Goal: Complete application form: Complete application form

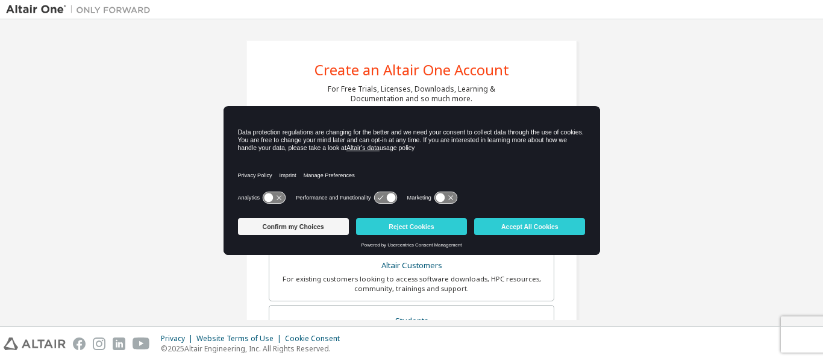
click at [266, 193] on icon at bounding box center [274, 197] width 22 height 11
click at [381, 194] on icon at bounding box center [385, 197] width 22 height 11
click at [388, 195] on icon at bounding box center [390, 197] width 9 height 9
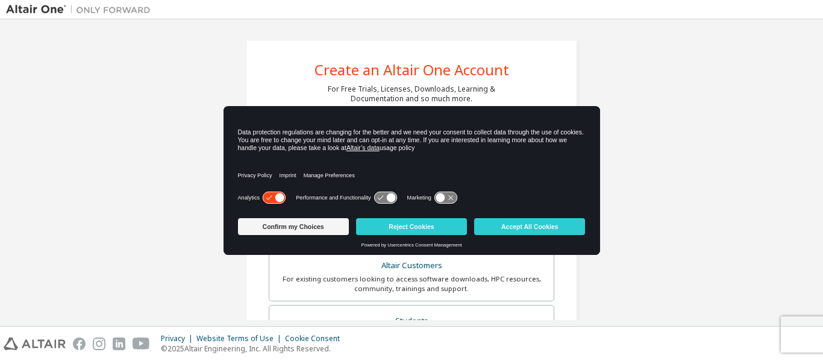
click at [435, 195] on icon at bounding box center [445, 197] width 22 height 11
click at [453, 195] on icon at bounding box center [451, 197] width 9 height 9
click at [389, 195] on icon at bounding box center [390, 197] width 9 height 9
click at [509, 222] on button "Accept All Cookies" at bounding box center [529, 226] width 111 height 17
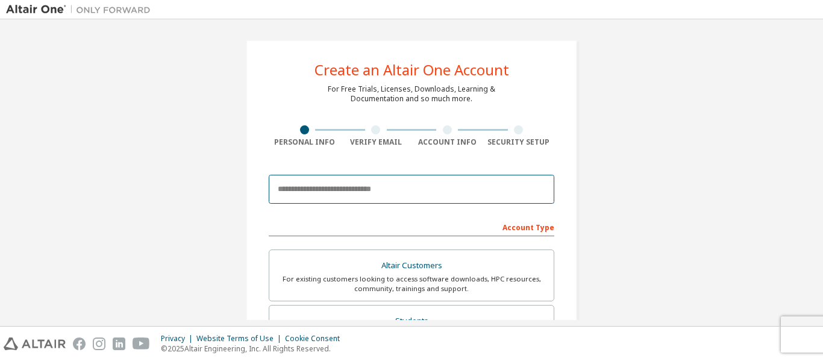
click at [352, 189] on input "email" at bounding box center [412, 189] width 286 height 29
type input "**********"
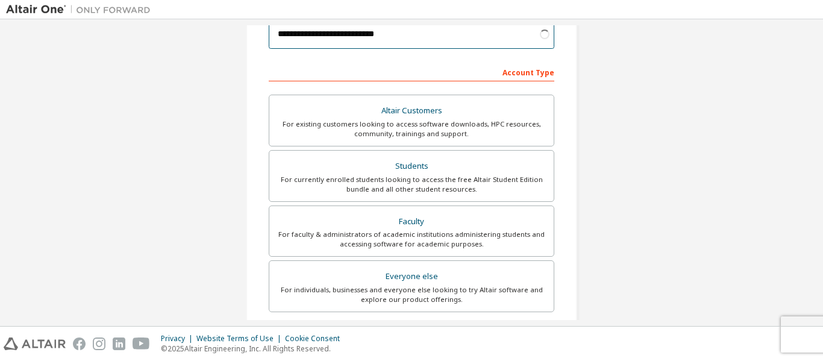
scroll to position [155, 0]
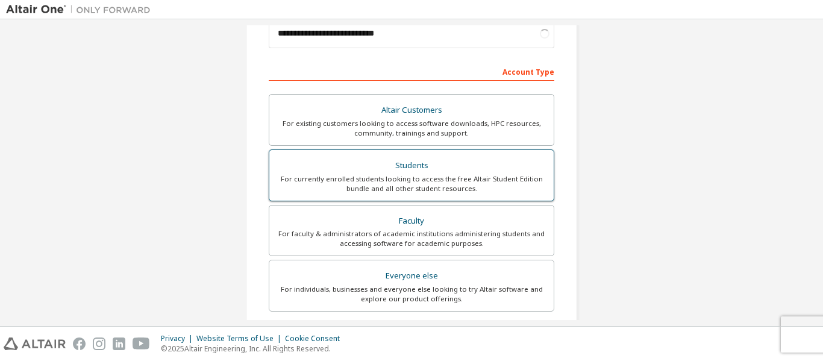
click at [420, 182] on div "For currently enrolled students looking to access the free Altair Student Editi…" at bounding box center [412, 183] width 270 height 19
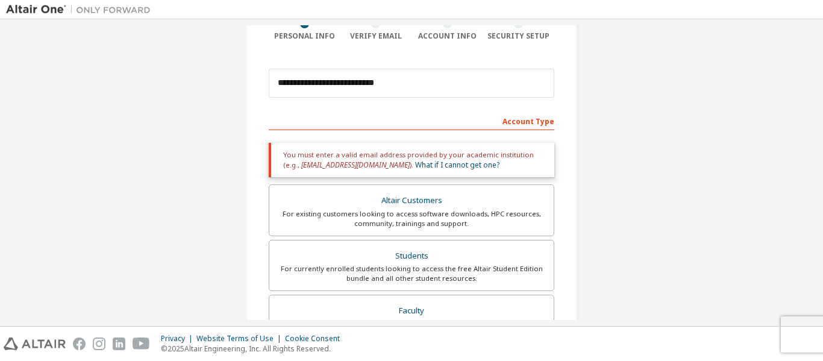
scroll to position [384, 0]
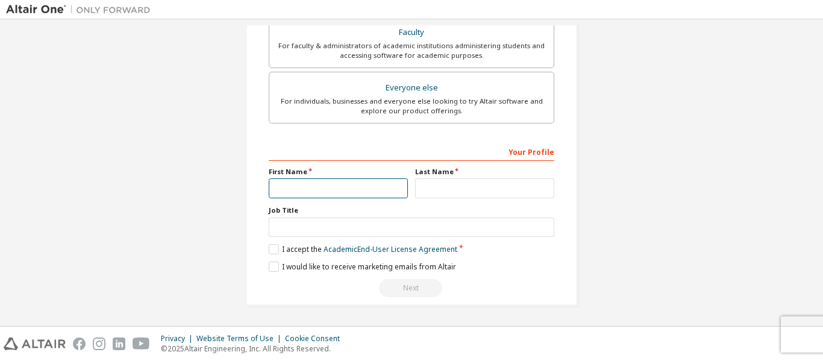
click at [333, 186] on input "text" at bounding box center [338, 188] width 139 height 20
type input "******"
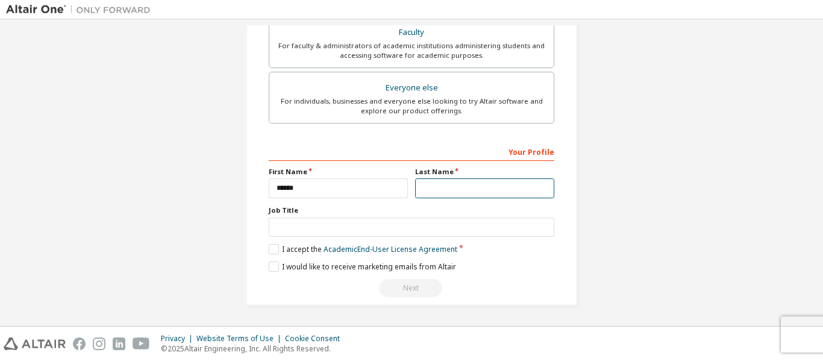
click at [450, 179] on input "text" at bounding box center [484, 188] width 139 height 20
type input "**********"
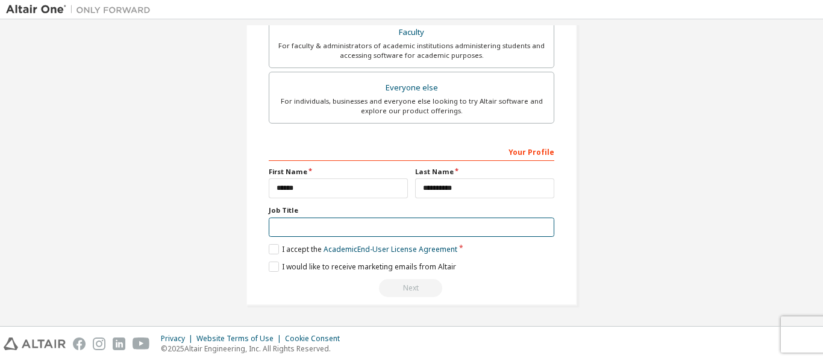
click at [309, 233] on input "text" at bounding box center [412, 228] width 286 height 20
type input "*"
type input "*******"
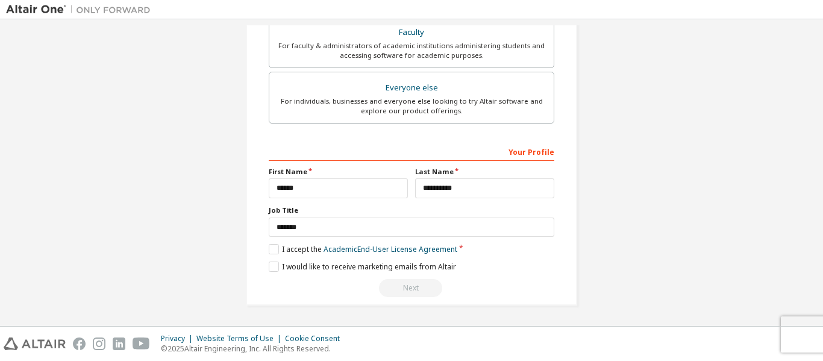
click at [272, 255] on div "**********" at bounding box center [412, 220] width 286 height 156
click at [271, 270] on label "I would like to receive marketing emails from Altair" at bounding box center [362, 267] width 187 height 10
click at [272, 252] on label "I accept the Academic End-User License Agreement" at bounding box center [363, 249] width 189 height 10
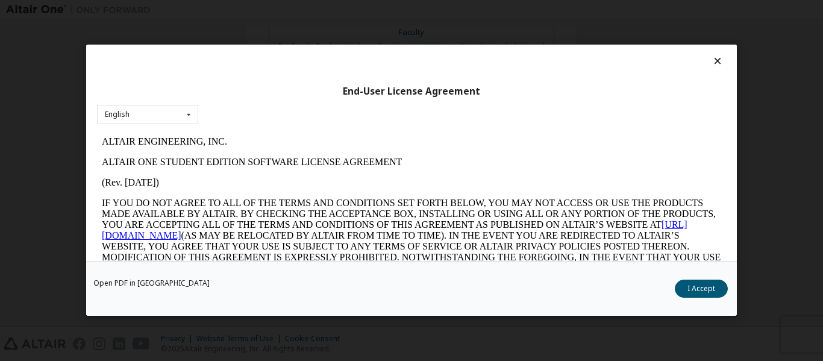
scroll to position [0, 0]
click at [700, 287] on button "I Accept" at bounding box center [701, 289] width 53 height 18
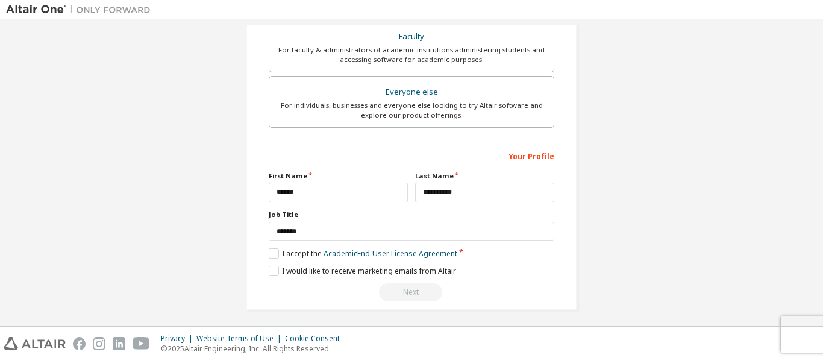
scroll to position [381, 0]
click at [411, 286] on div "Next" at bounding box center [412, 292] width 286 height 18
click at [402, 294] on div "Next" at bounding box center [412, 292] width 286 height 18
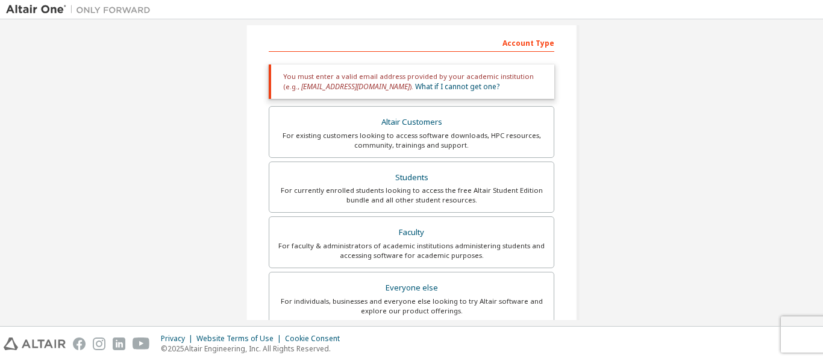
scroll to position [102, 0]
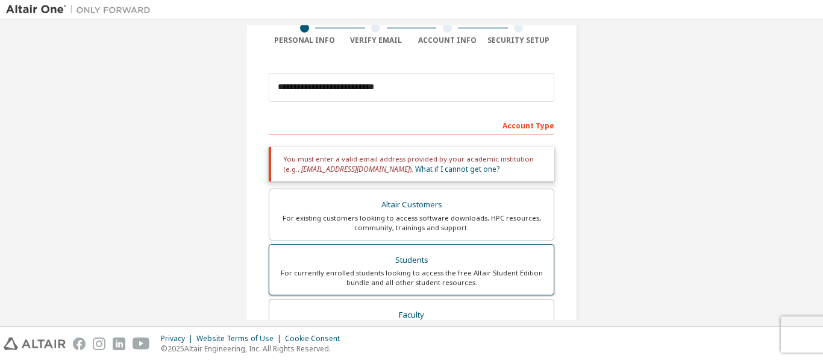
click at [413, 281] on div "For currently enrolled students looking to access the free Altair Student Editi…" at bounding box center [412, 277] width 270 height 19
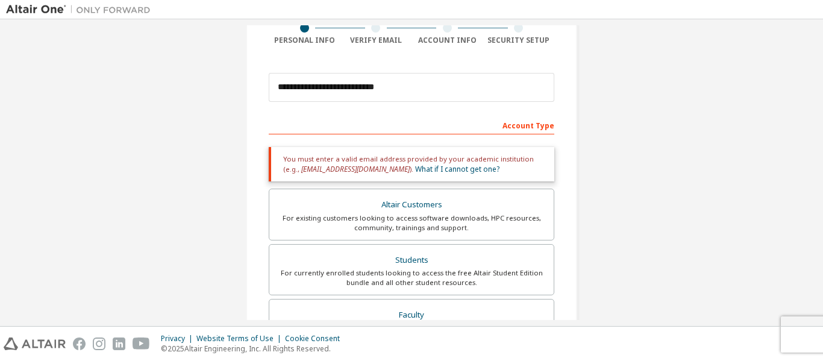
scroll to position [0, 0]
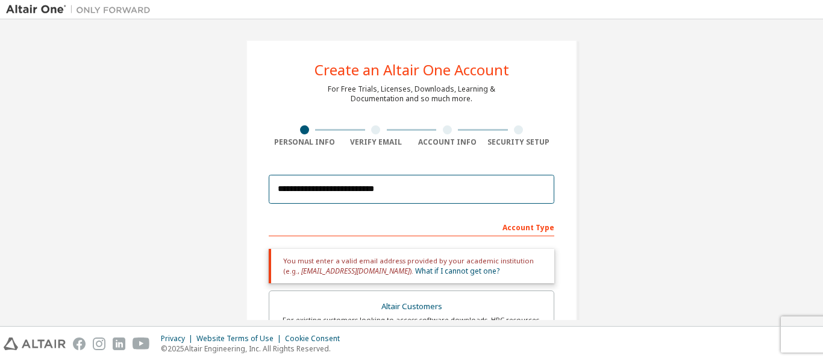
click at [416, 193] on input "**********" at bounding box center [412, 189] width 286 height 29
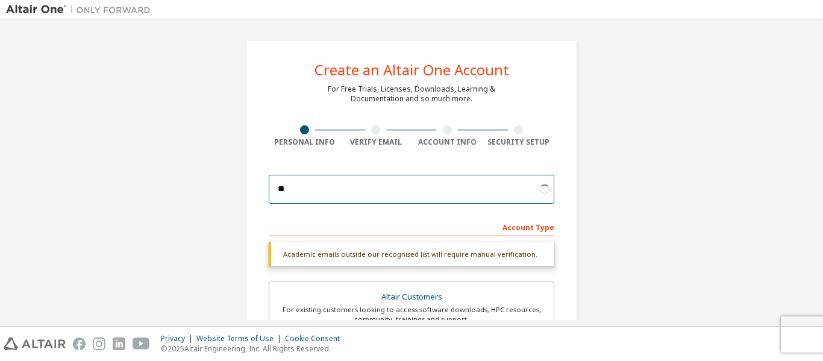
type input "*"
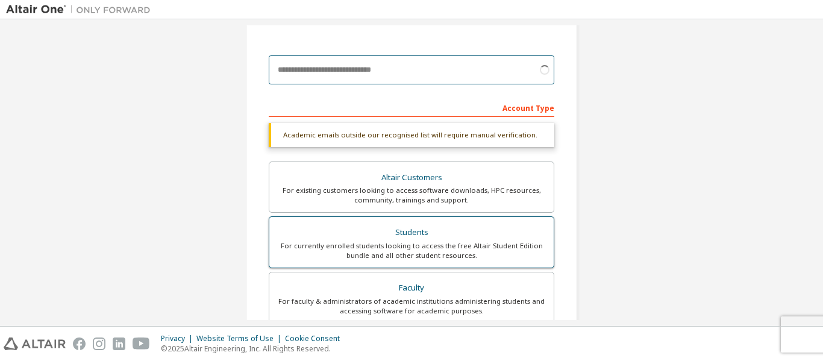
scroll to position [119, 0]
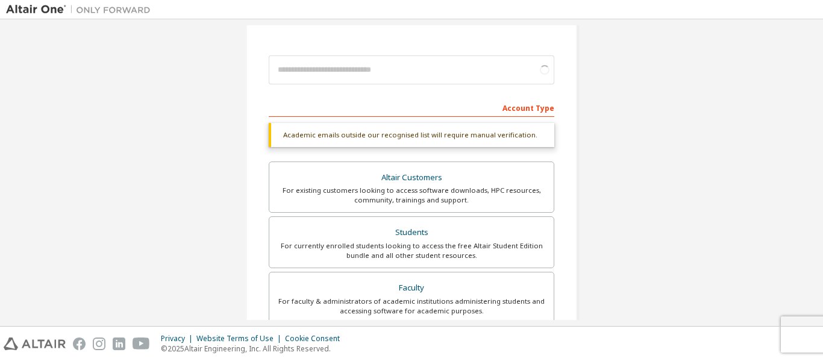
click at [517, 111] on div "Account Type" at bounding box center [412, 107] width 286 height 19
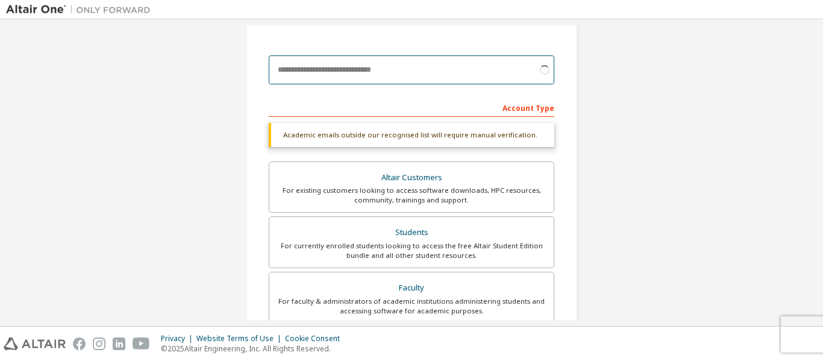
click at [488, 74] on input "email" at bounding box center [412, 69] width 286 height 29
type input "*"
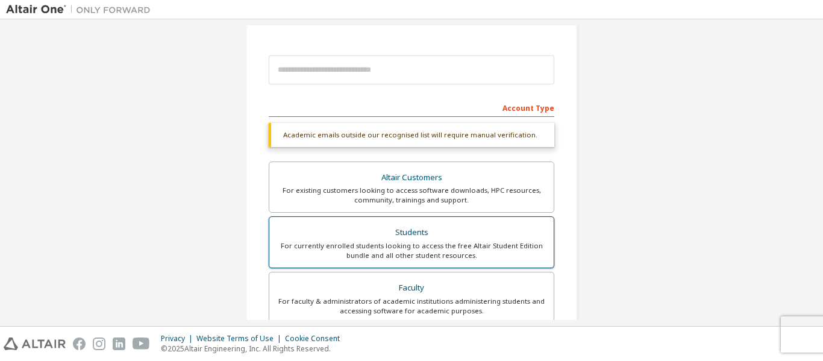
click at [443, 239] on div "Students" at bounding box center [412, 232] width 270 height 17
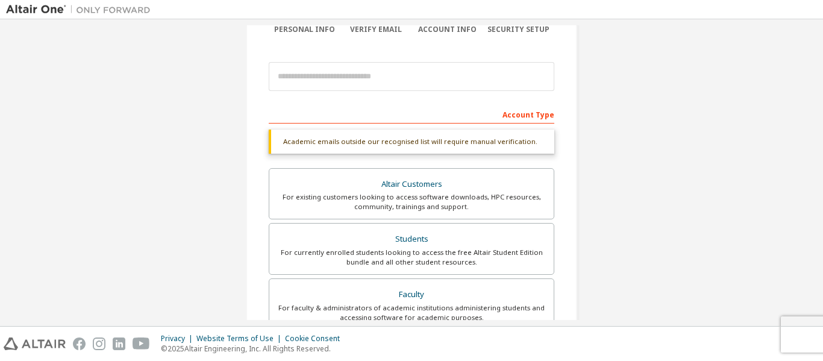
scroll to position [0, 0]
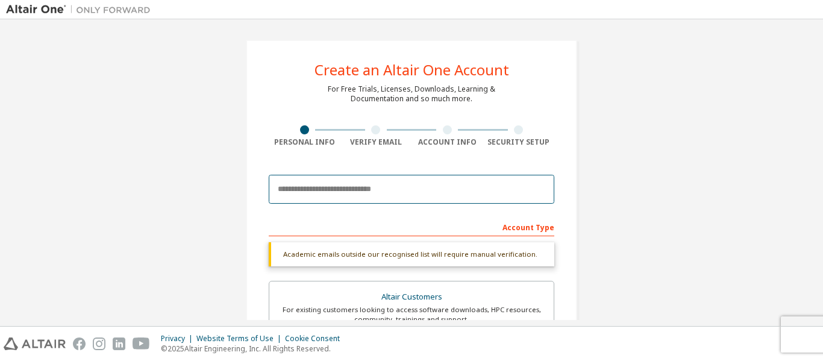
click at [376, 192] on input "email" at bounding box center [412, 189] width 286 height 29
click at [307, 195] on input "email" at bounding box center [412, 189] width 286 height 29
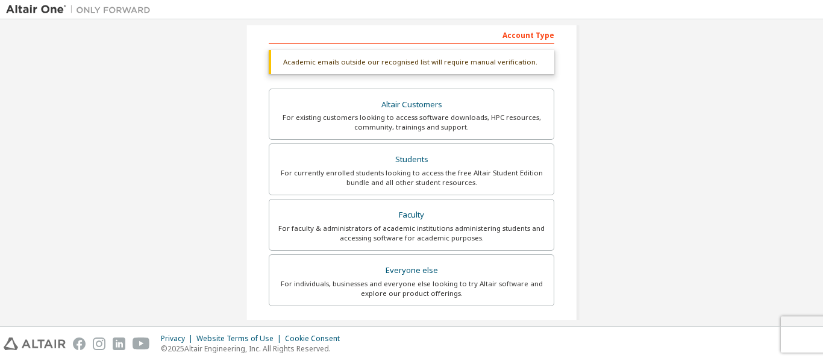
scroll to position [193, 0]
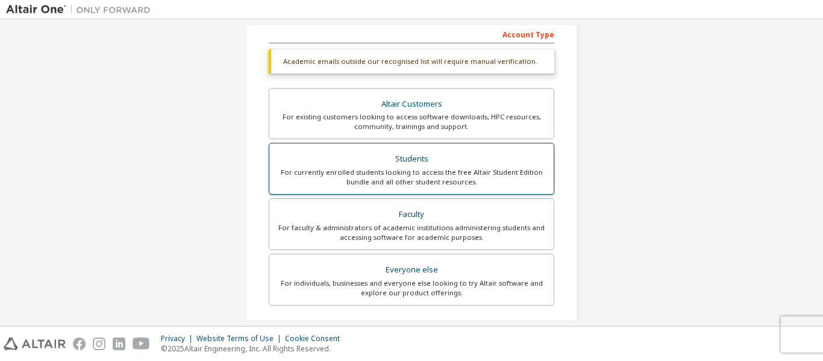
click at [420, 169] on div "For currently enrolled students looking to access the free Altair Student Editi…" at bounding box center [412, 177] width 270 height 19
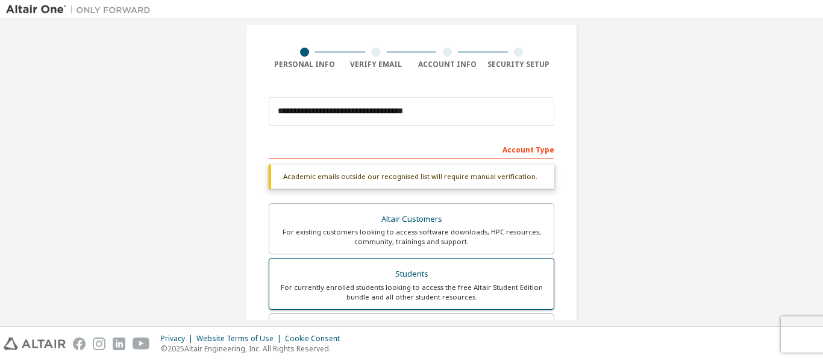
scroll to position [0, 0]
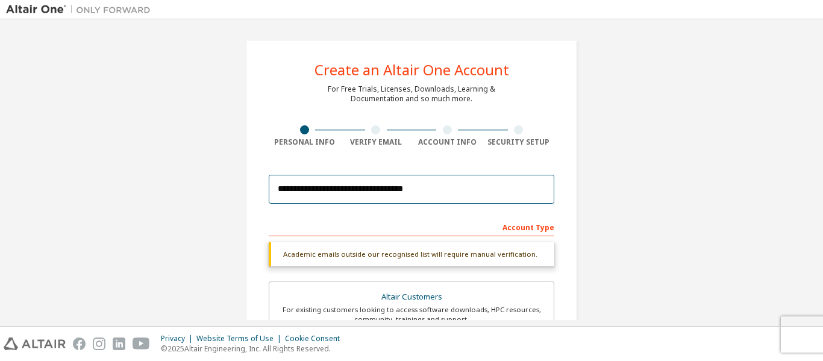
click at [462, 203] on input "**********" at bounding box center [412, 189] width 286 height 29
type input "*"
click at [422, 198] on input "email" at bounding box center [412, 189] width 286 height 29
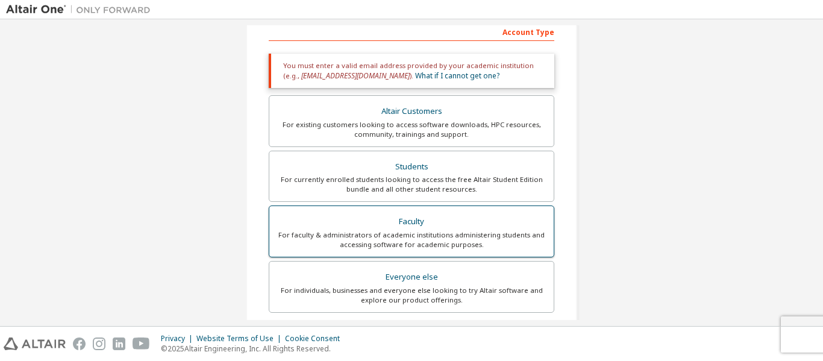
scroll to position [195, 0]
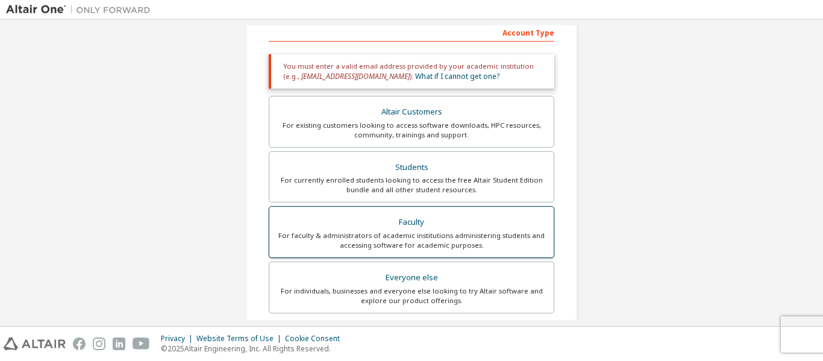
click at [436, 223] on div "Faculty" at bounding box center [412, 222] width 270 height 17
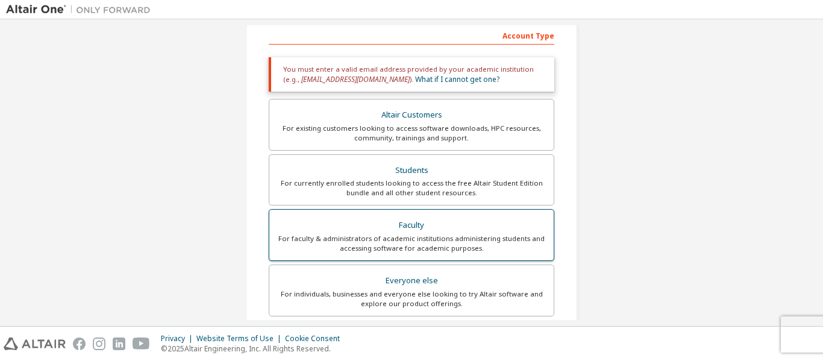
scroll to position [192, 0]
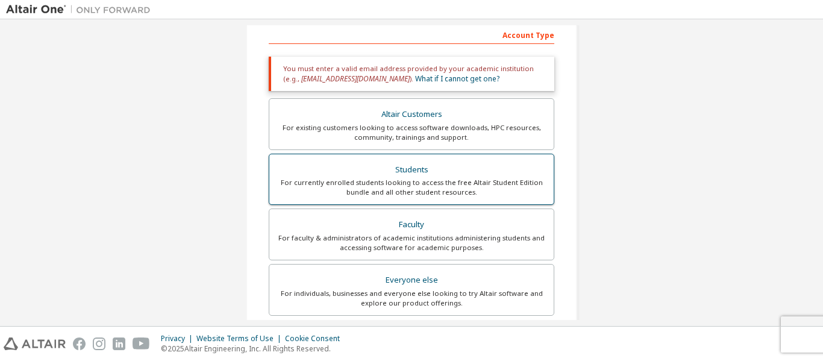
click at [436, 184] on div "For currently enrolled students looking to access the free Altair Student Editi…" at bounding box center [412, 187] width 270 height 19
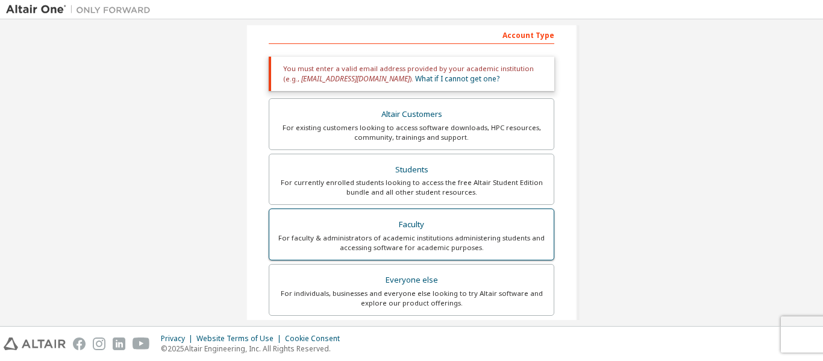
scroll to position [119, 0]
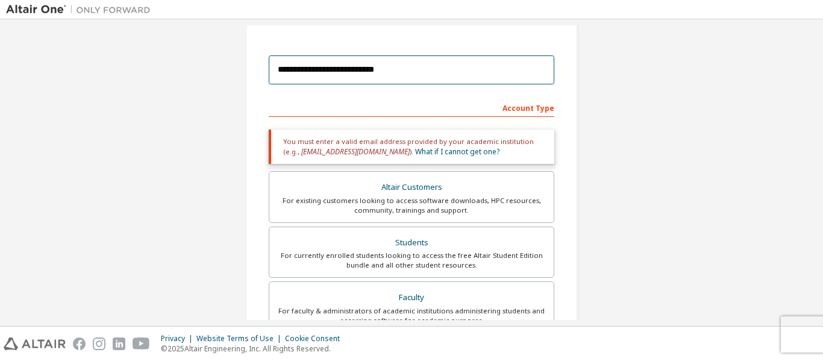
click at [406, 75] on input "**********" at bounding box center [412, 69] width 286 height 29
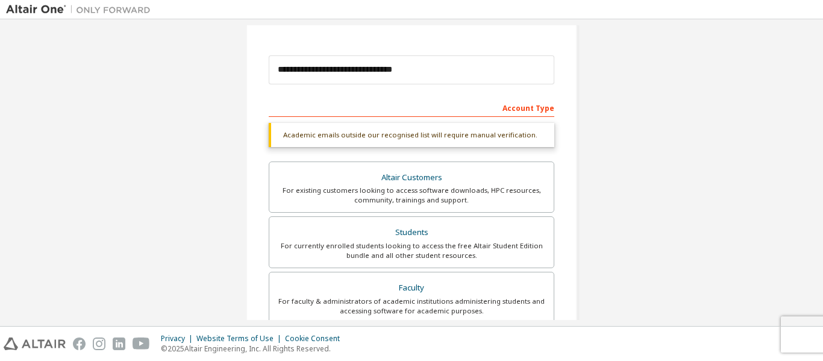
click at [494, 128] on div "Academic emails outside our recognised list will require manual verification." at bounding box center [412, 135] width 286 height 24
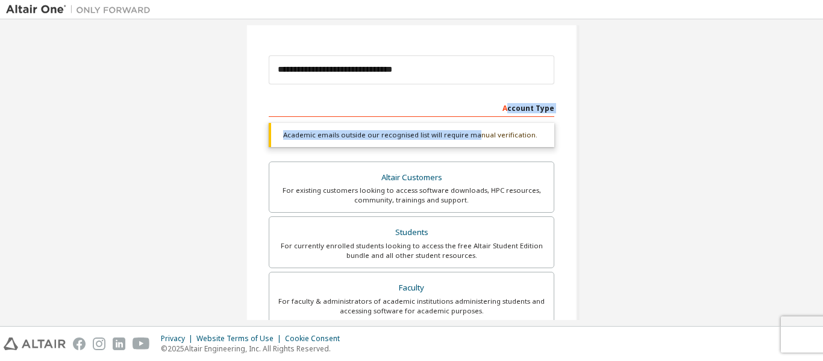
drag, startPoint x: 471, startPoint y: 141, endPoint x: 509, endPoint y: 106, distance: 51.6
click at [509, 106] on div "**********" at bounding box center [412, 325] width 286 height 455
click at [509, 106] on div "Account Type" at bounding box center [412, 107] width 286 height 19
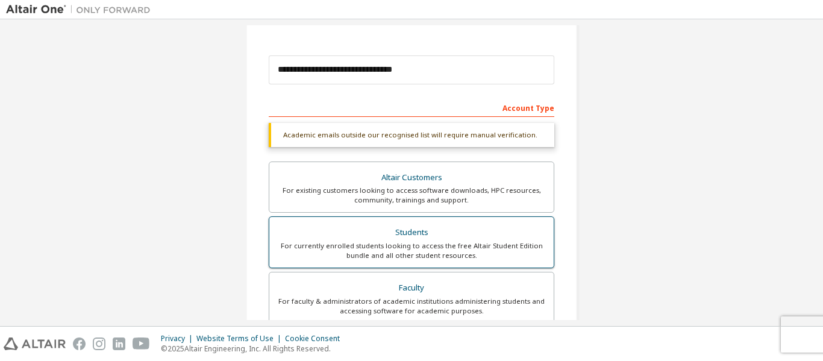
scroll to position [375, 0]
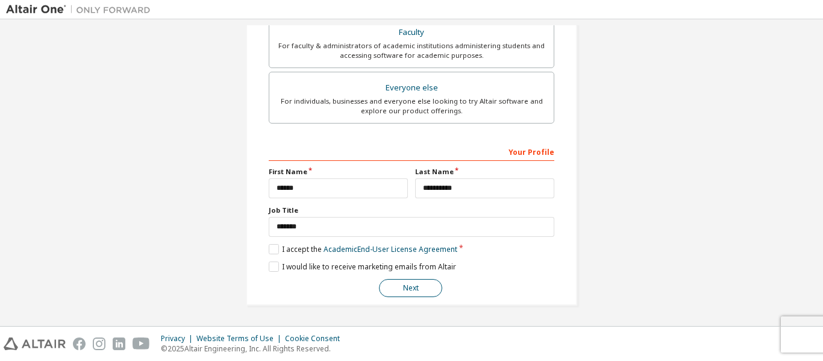
click at [403, 289] on button "Next" at bounding box center [410, 288] width 63 height 18
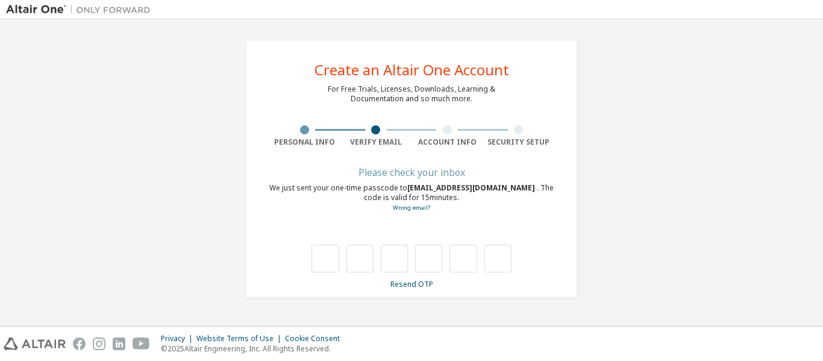
scroll to position [0, 0]
click at [404, 284] on link "Resend OTP" at bounding box center [411, 284] width 43 height 10
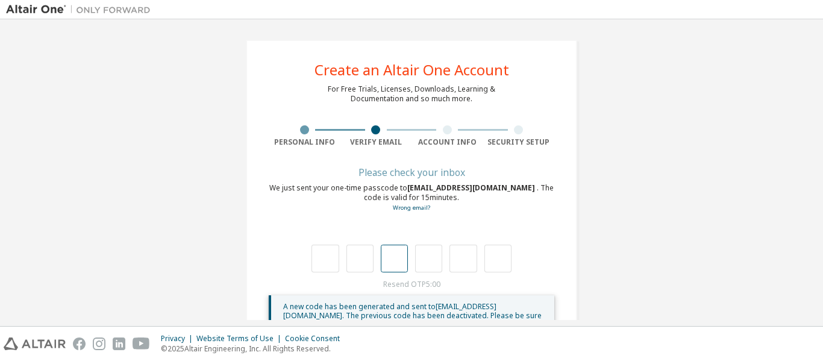
scroll to position [39, 0]
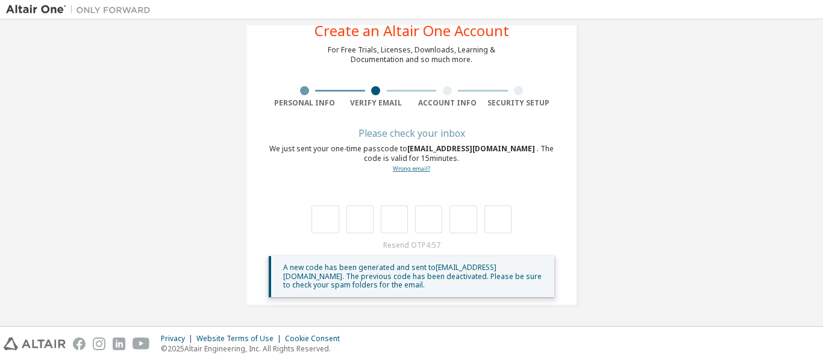
click at [402, 170] on link "Wrong email?" at bounding box center [411, 169] width 37 height 8
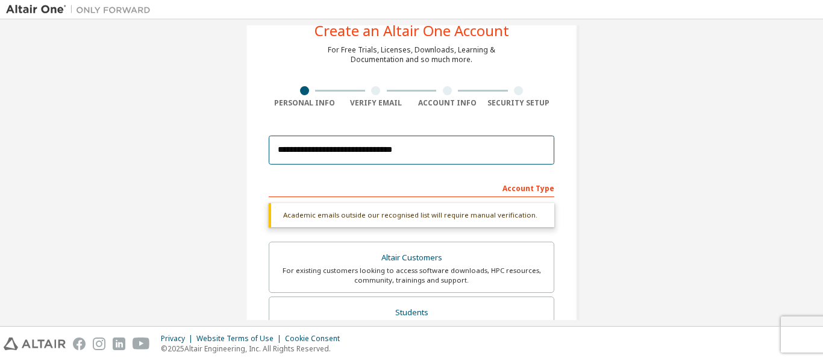
click at [420, 154] on input "**********" at bounding box center [412, 150] width 286 height 29
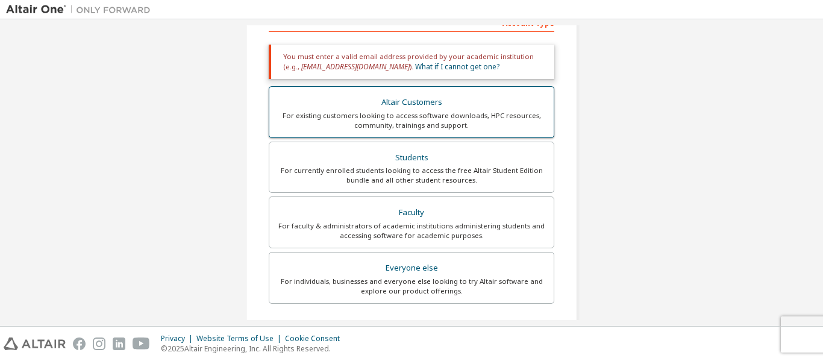
scroll to position [252, 0]
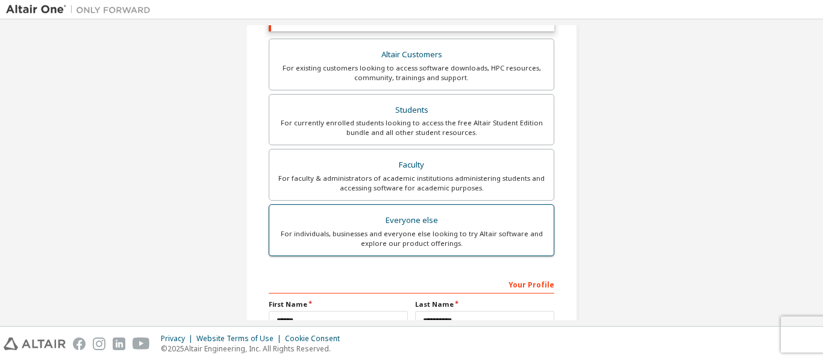
click at [423, 253] on label "Everyone else For individuals, businesses and everyone else looking to try Alta…" at bounding box center [412, 230] width 286 height 52
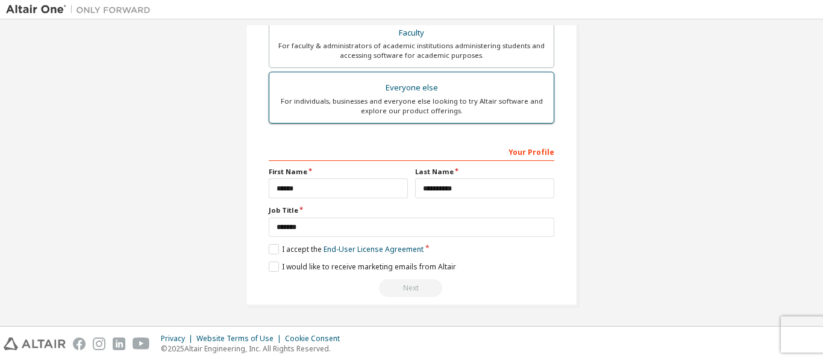
scroll to position [0, 0]
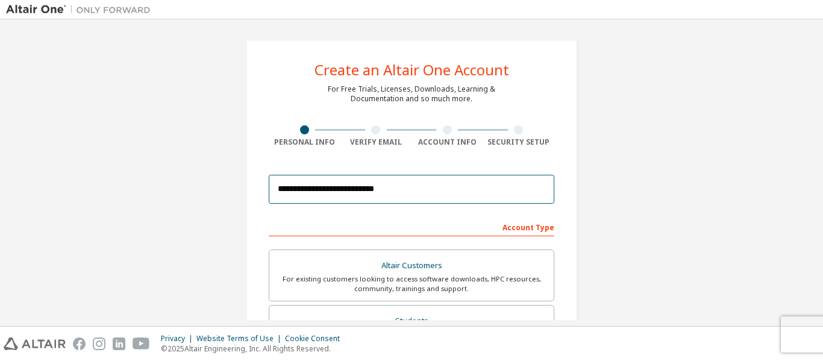
click at [425, 201] on input "**********" at bounding box center [412, 189] width 286 height 29
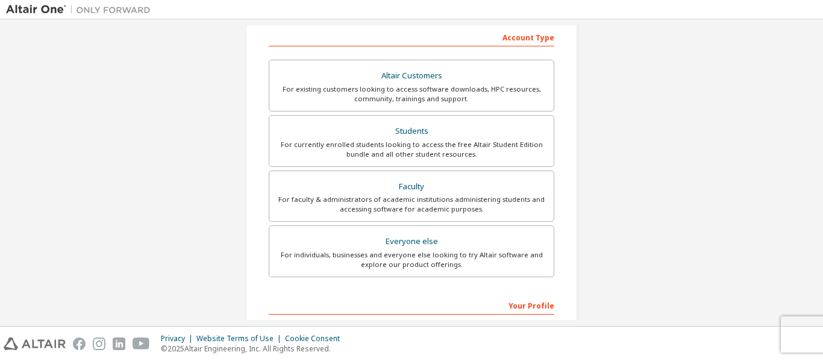
scroll to position [187, 0]
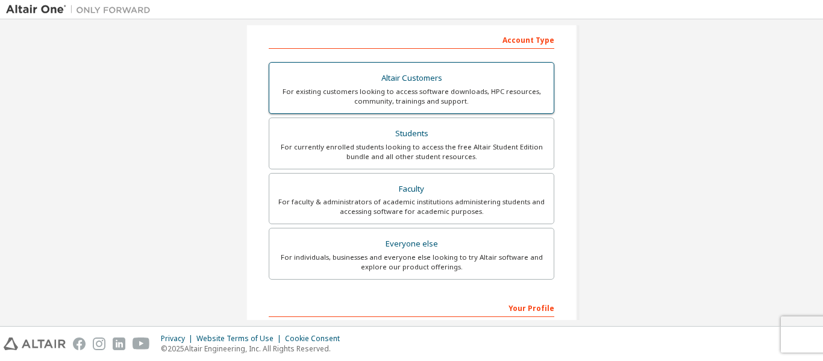
click at [419, 85] on div "Altair Customers" at bounding box center [412, 78] width 270 height 17
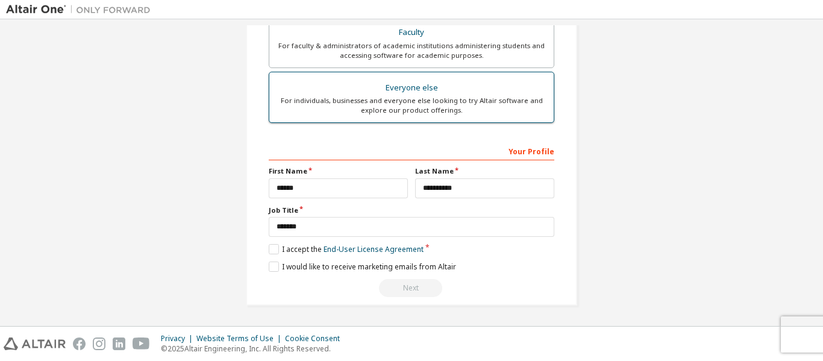
click at [423, 99] on div "For individuals, businesses and everyone else looking to try Altair software an…" at bounding box center [412, 105] width 270 height 19
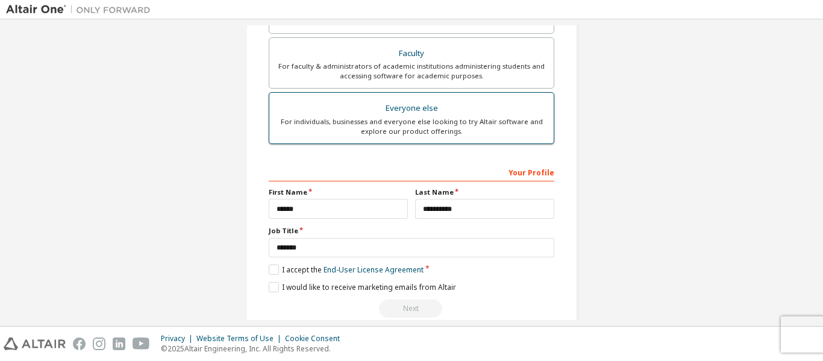
scroll to position [343, 0]
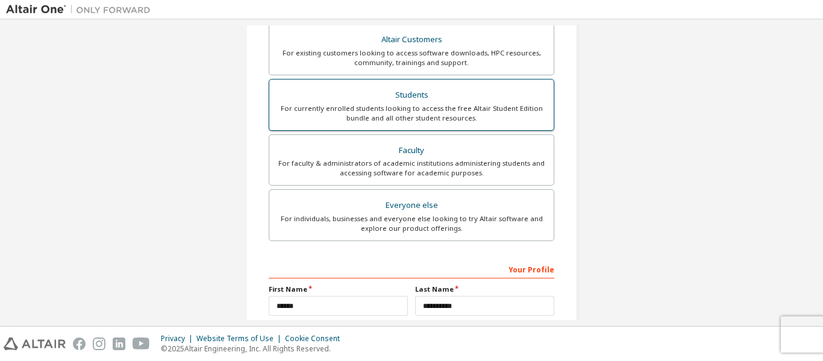
click at [418, 90] on div "Students" at bounding box center [412, 95] width 270 height 17
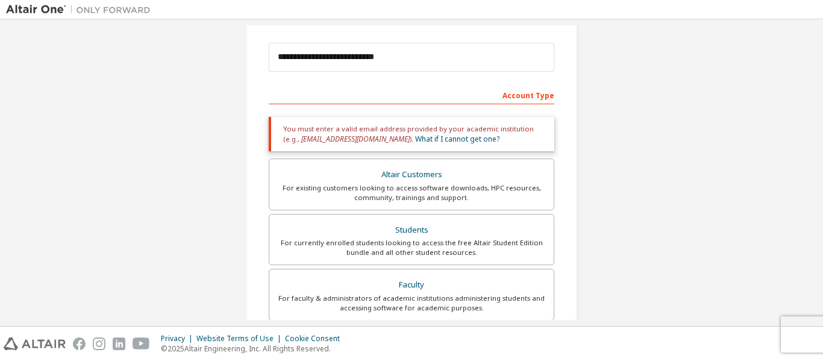
scroll to position [139, 0]
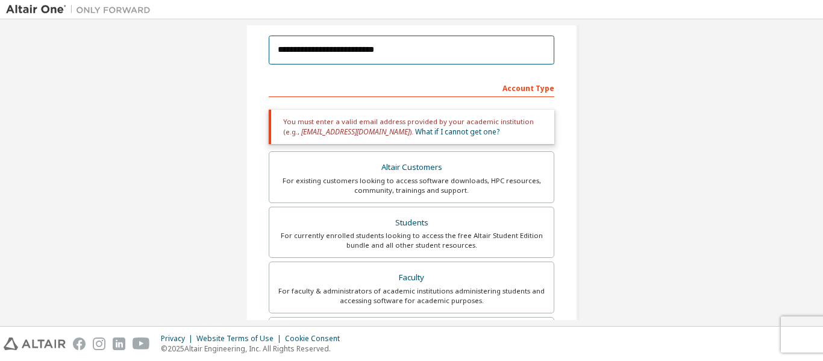
click at [407, 51] on input "**********" at bounding box center [412, 50] width 286 height 29
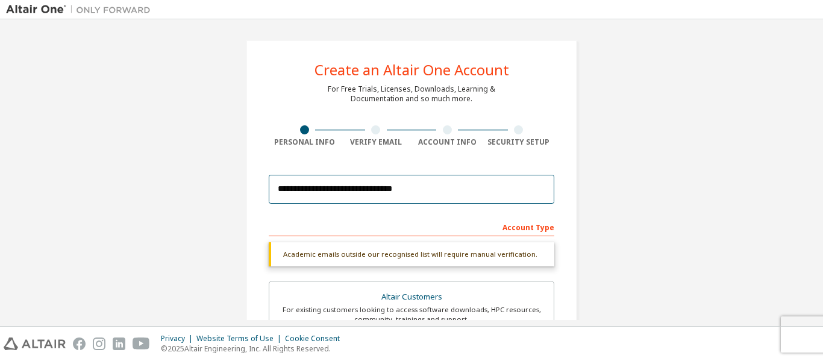
scroll to position [375, 0]
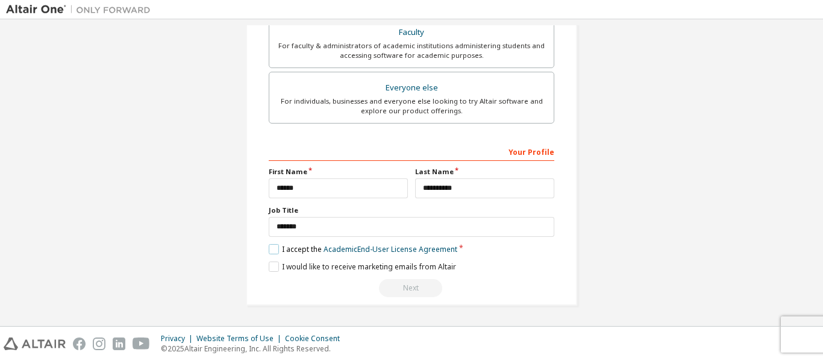
click at [272, 252] on label "I accept the Academic End-User License Agreement" at bounding box center [363, 249] width 189 height 10
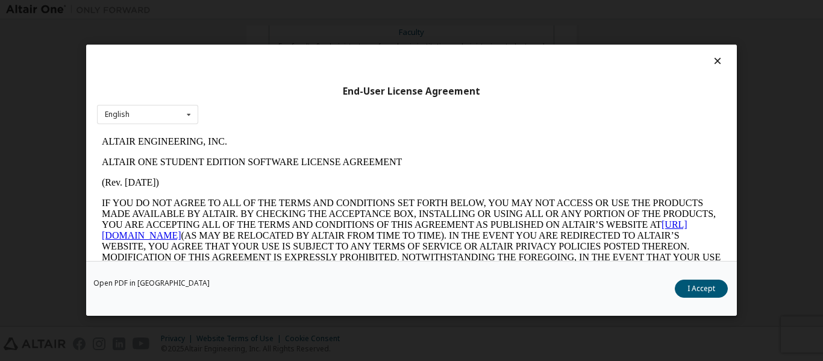
scroll to position [0, 0]
click at [681, 293] on button "I Accept" at bounding box center [701, 289] width 53 height 18
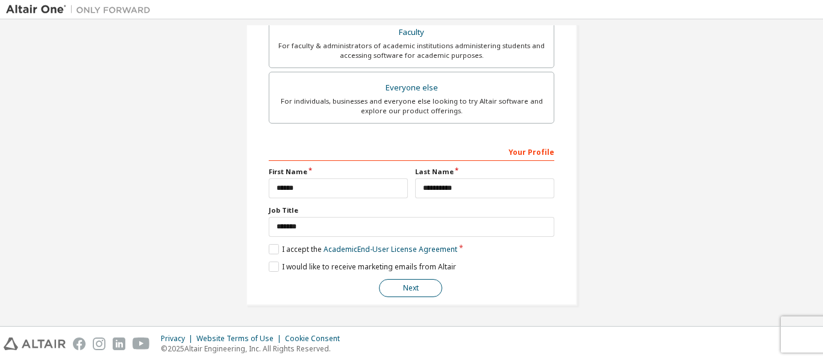
click at [431, 295] on button "Next" at bounding box center [410, 288] width 63 height 18
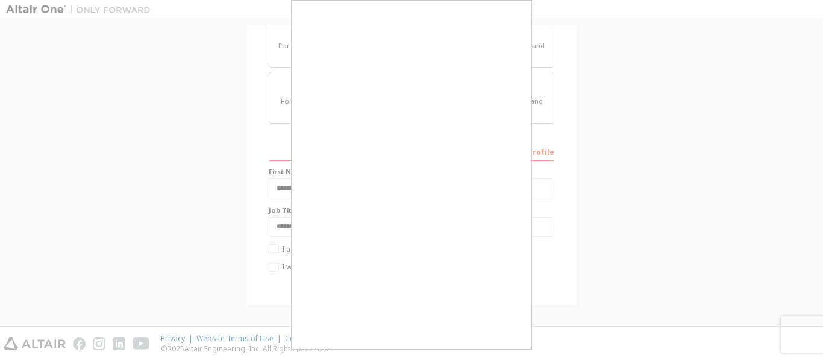
click at [533, 230] on div at bounding box center [411, 180] width 823 height 361
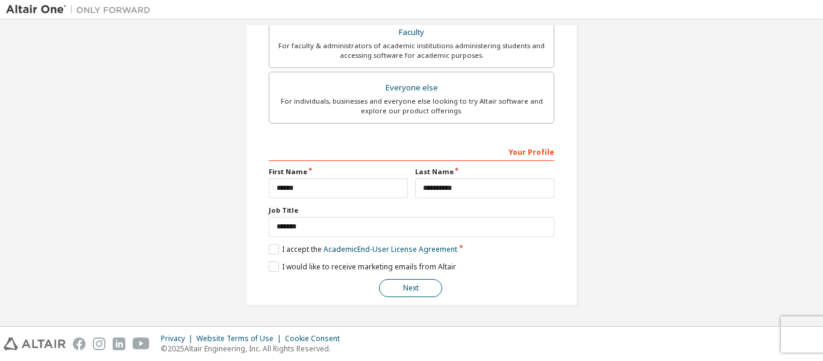
click at [406, 287] on button "Next" at bounding box center [410, 288] width 63 height 18
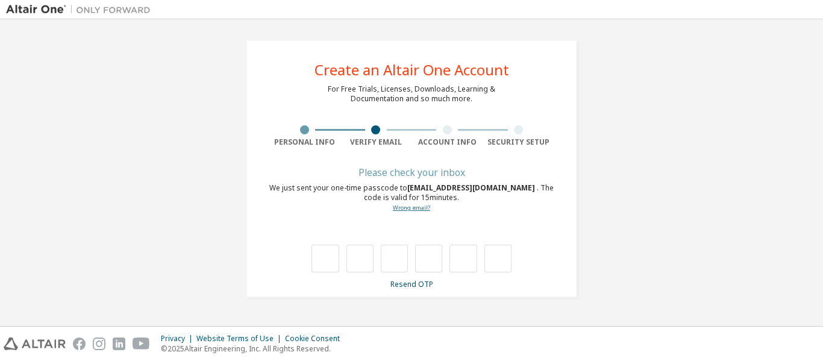
click at [419, 208] on link "Wrong email?" at bounding box center [411, 208] width 37 height 8
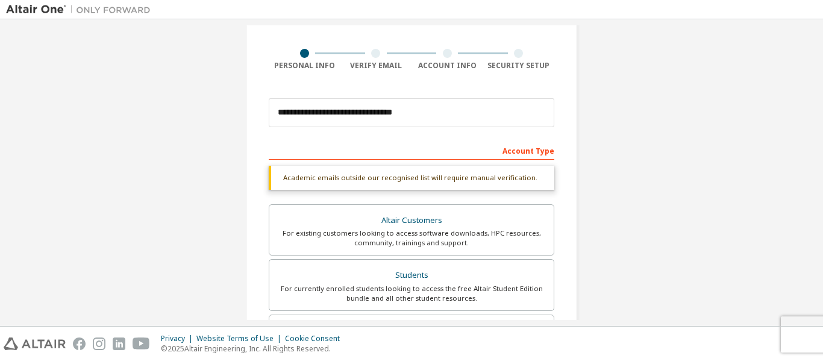
scroll to position [77, 0]
click at [424, 109] on input "**********" at bounding box center [412, 112] width 286 height 29
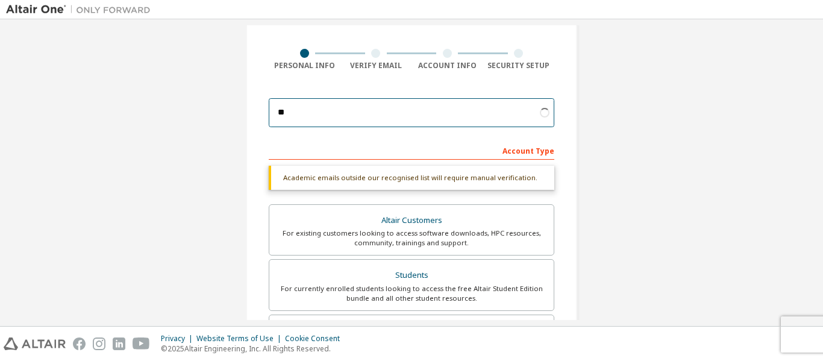
type input "*"
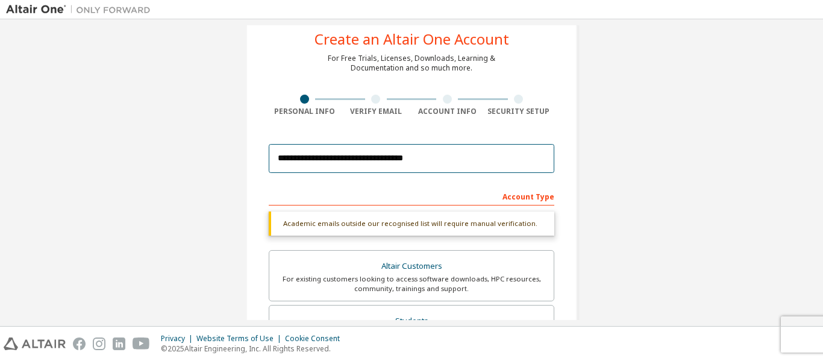
scroll to position [0, 0]
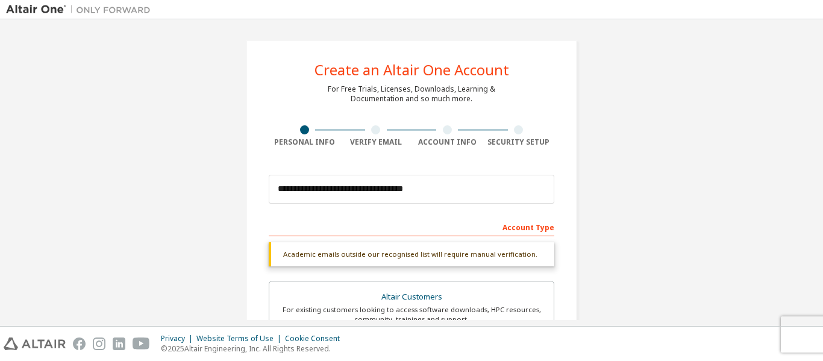
drag, startPoint x: 533, startPoint y: 234, endPoint x: 533, endPoint y: 225, distance: 9.6
click at [533, 225] on div "Account Type" at bounding box center [412, 226] width 286 height 19
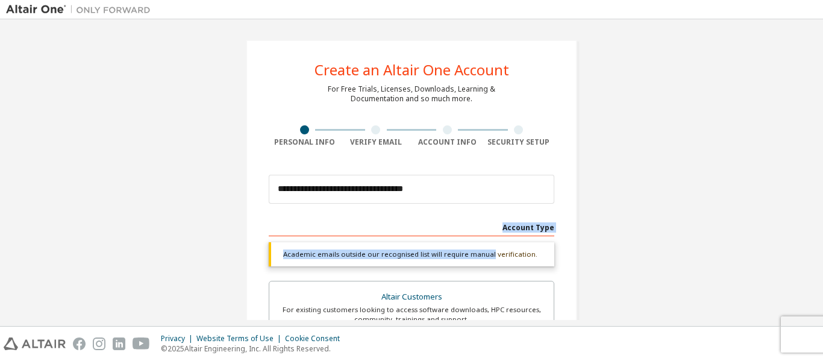
drag, startPoint x: 499, startPoint y: 224, endPoint x: 484, endPoint y: 258, distance: 36.7
click at [484, 258] on div "Academic emails outside our recognised list will require manual verification." at bounding box center [412, 254] width 286 height 24
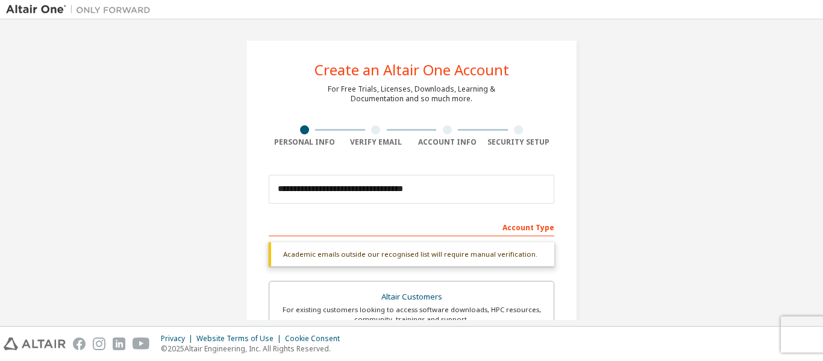
click at [510, 255] on div "Academic emails outside our recognised list will require manual verification." at bounding box center [412, 254] width 286 height 24
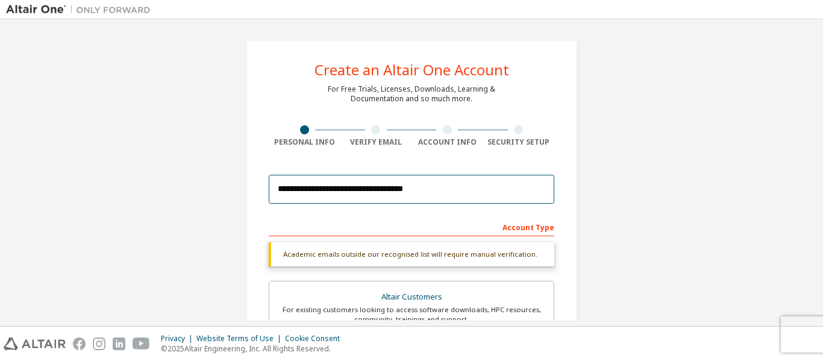
click at [459, 195] on input "**********" at bounding box center [412, 189] width 286 height 29
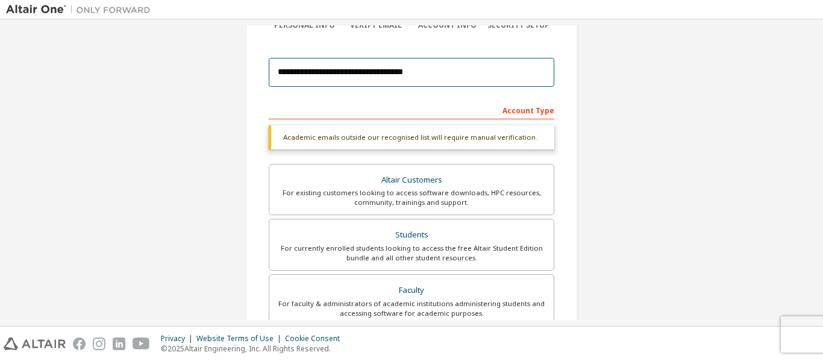
scroll to position [119, 0]
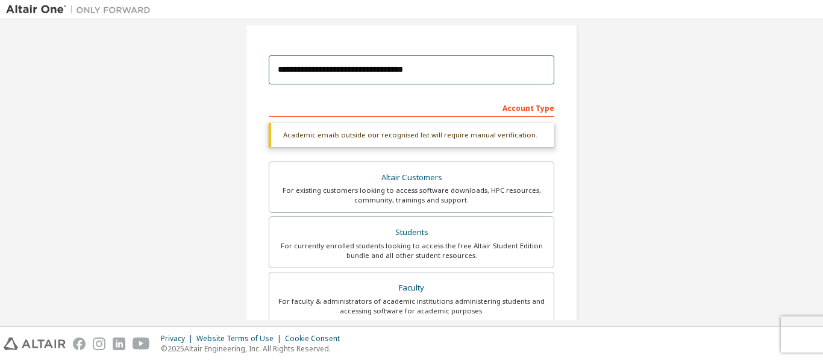
click at [422, 63] on input "**********" at bounding box center [412, 69] width 286 height 29
type input "*"
type input "**********"
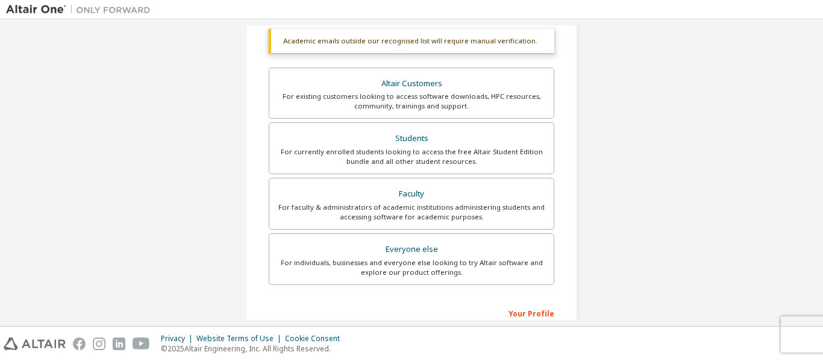
scroll to position [67, 0]
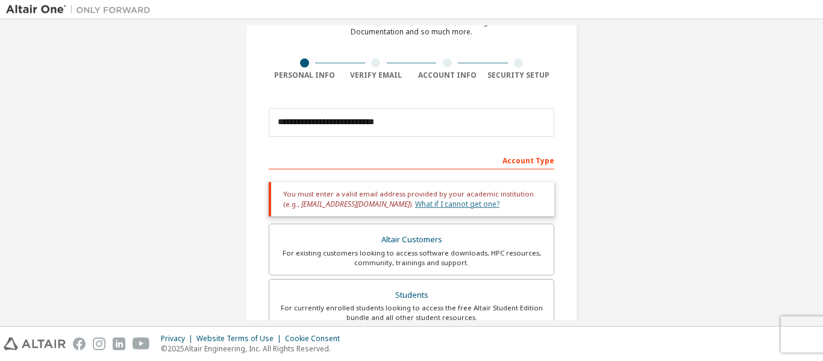
click at [415, 204] on link "What if I cannot get one?" at bounding box center [457, 204] width 84 height 10
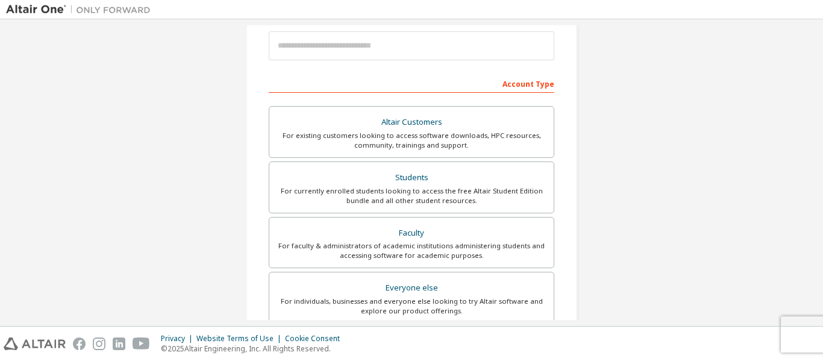
scroll to position [144, 0]
click at [378, 178] on div "Students" at bounding box center [412, 177] width 270 height 17
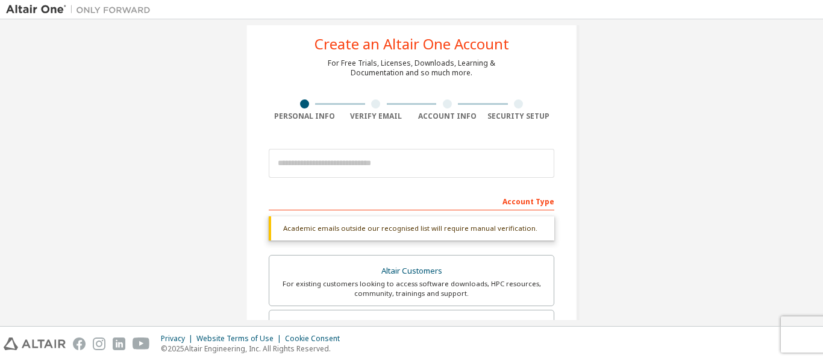
scroll to position [0, 0]
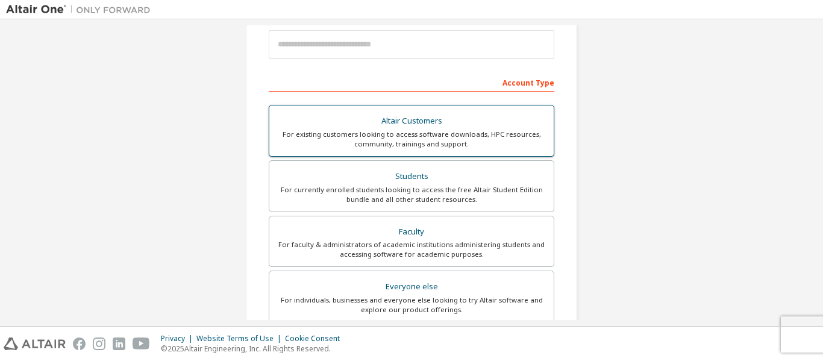
scroll to position [343, 0]
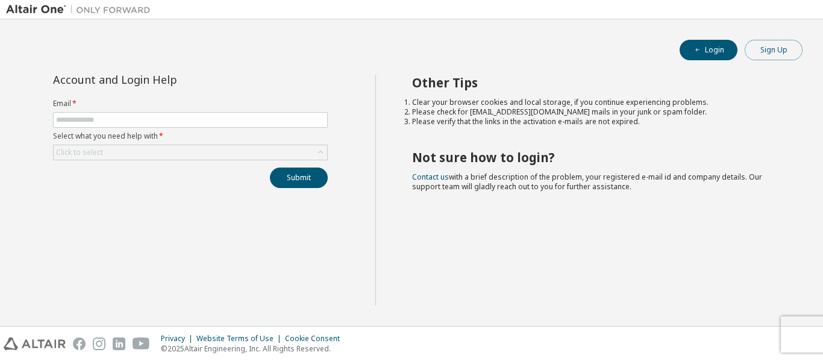
click at [786, 57] on button "Sign Up" at bounding box center [774, 50] width 58 height 20
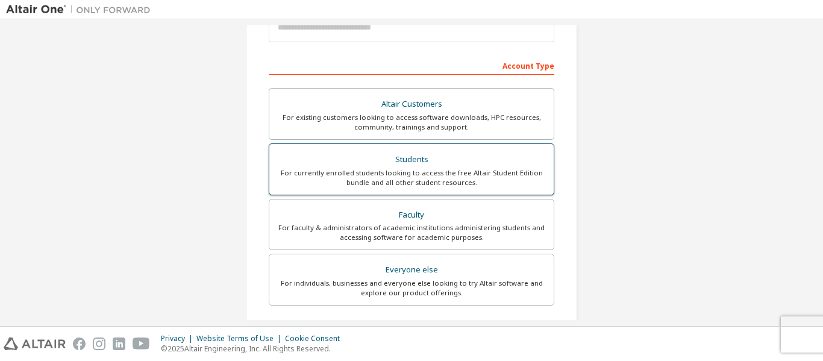
scroll to position [162, 0]
click at [358, 184] on div "For currently enrolled students looking to access the free Altair Student Editi…" at bounding box center [412, 177] width 270 height 19
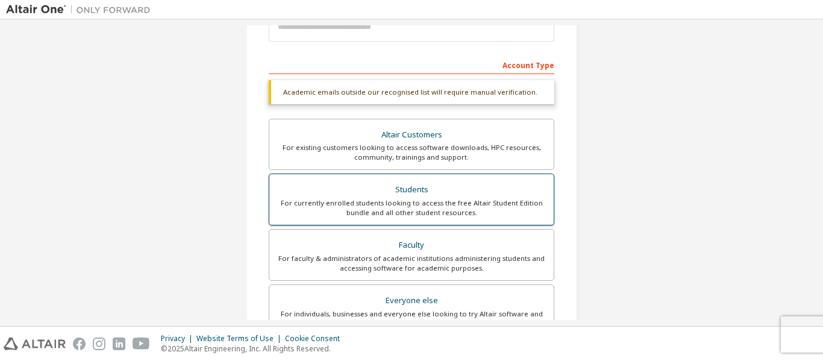
scroll to position [60, 0]
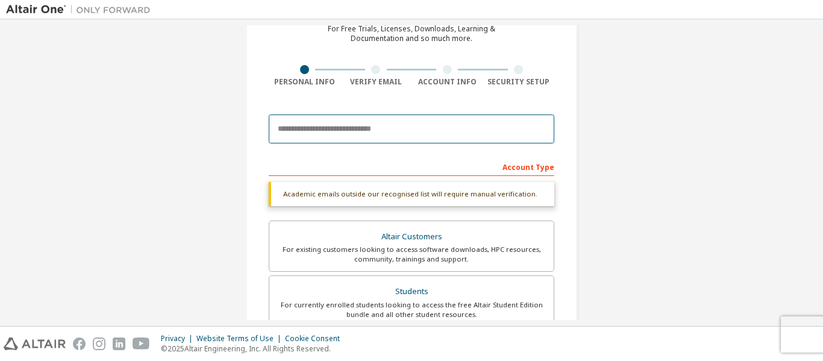
click at [380, 132] on input "email" at bounding box center [412, 128] width 286 height 29
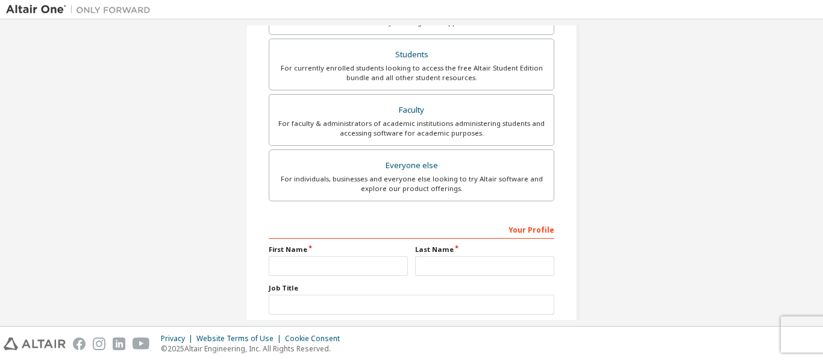
scroll to position [375, 0]
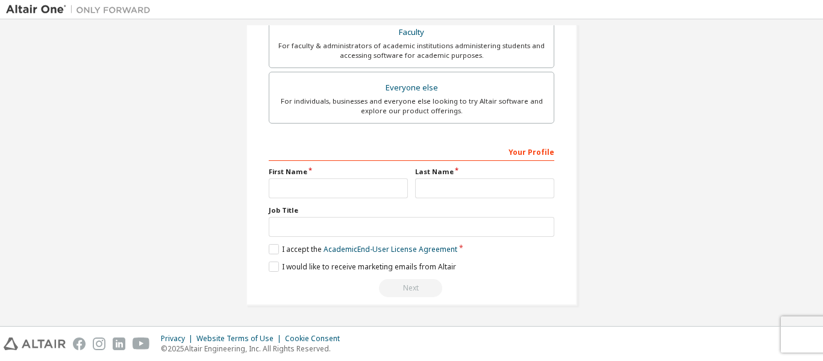
type input "**********"
click at [345, 195] on input "*" at bounding box center [338, 188] width 139 height 20
type input "**"
click at [462, 180] on input "text" at bounding box center [484, 188] width 139 height 20
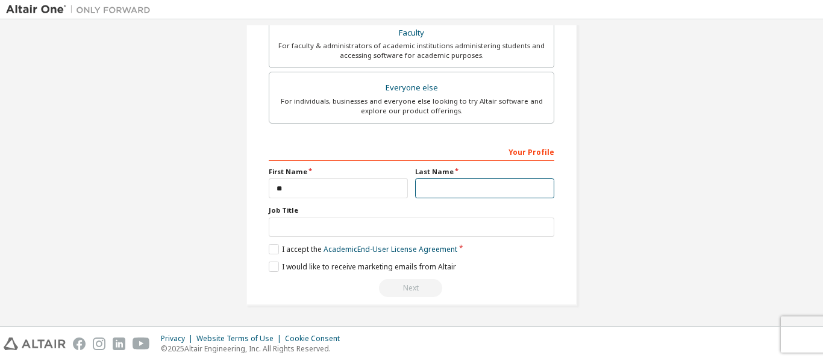
type input "**********"
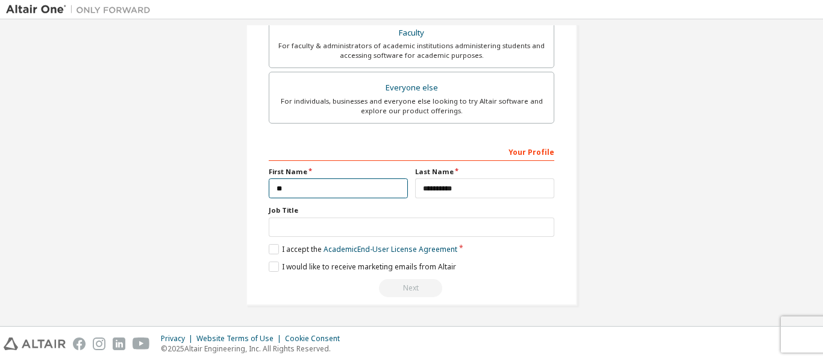
click at [388, 192] on input "**" at bounding box center [338, 188] width 139 height 20
type input "******"
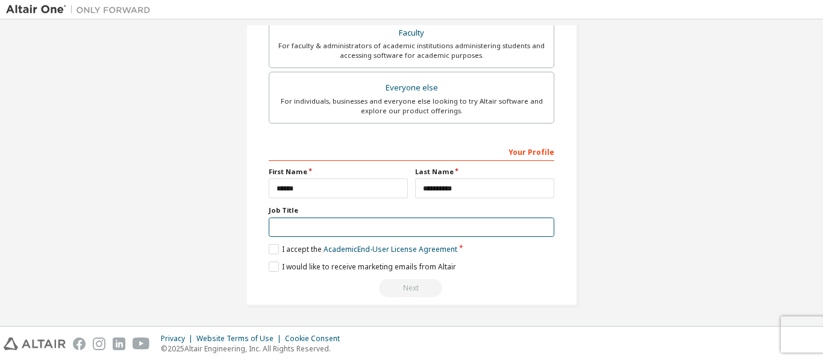
click at [351, 219] on input "text" at bounding box center [412, 228] width 286 height 20
type input "*******"
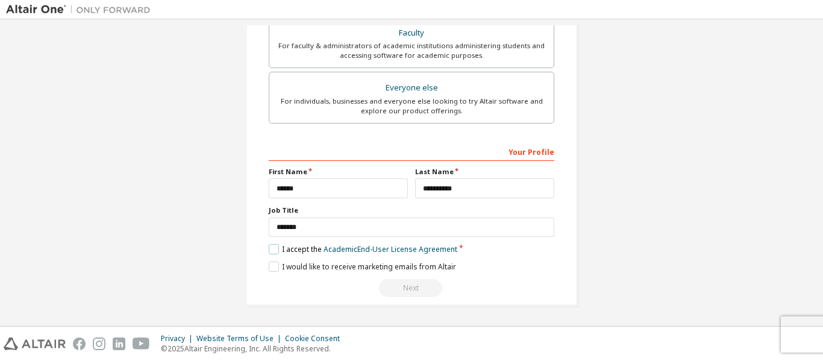
click at [269, 246] on label "I accept the Academic End-User License Agreement" at bounding box center [363, 249] width 189 height 10
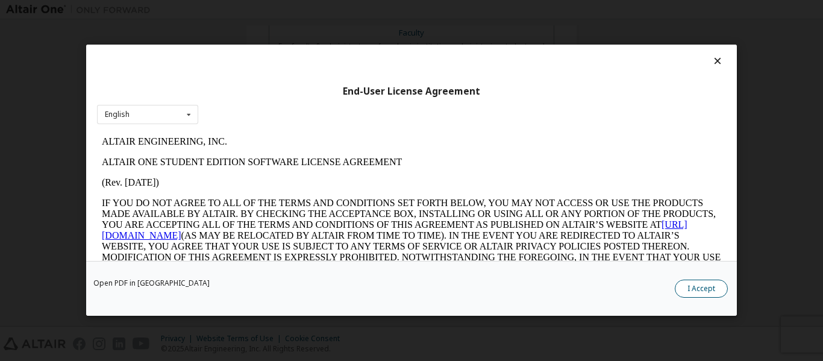
scroll to position [0, 0]
click at [699, 284] on button "I Accept" at bounding box center [701, 289] width 53 height 18
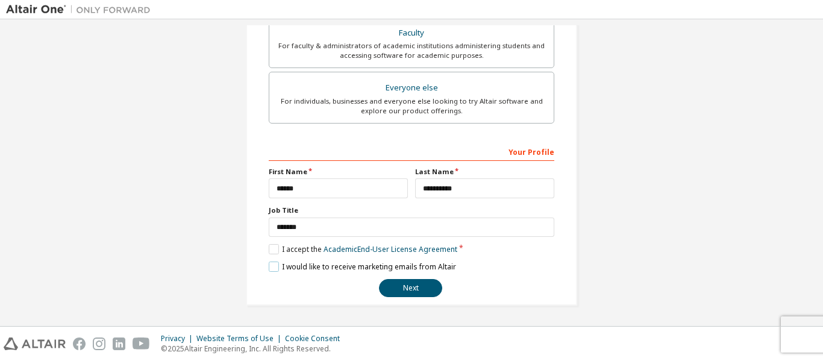
click at [271, 266] on label "I would like to receive marketing emails from Altair" at bounding box center [362, 267] width 187 height 10
click at [414, 281] on button "Next" at bounding box center [410, 288] width 63 height 18
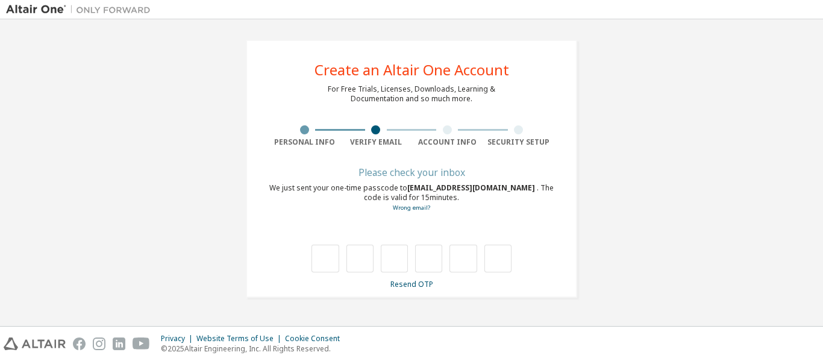
type input "*"
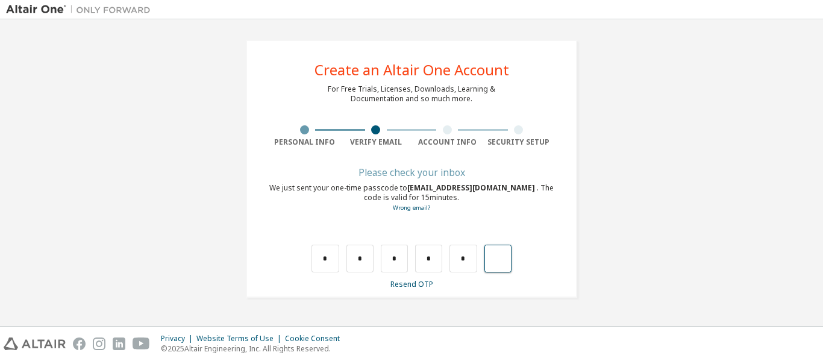
type input "*"
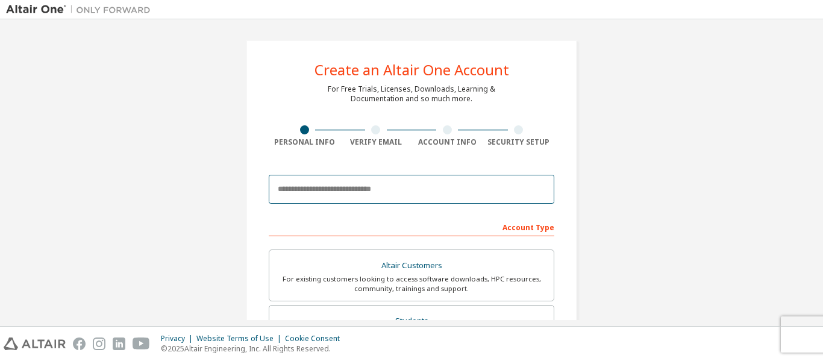
click at [393, 197] on input "email" at bounding box center [412, 189] width 286 height 29
type input "**********"
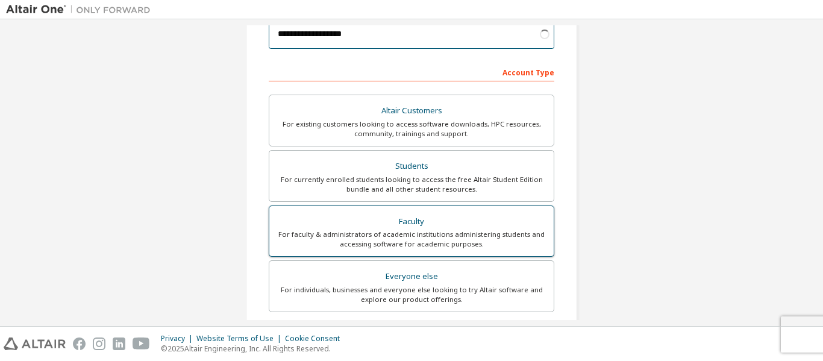
scroll to position [155, 0]
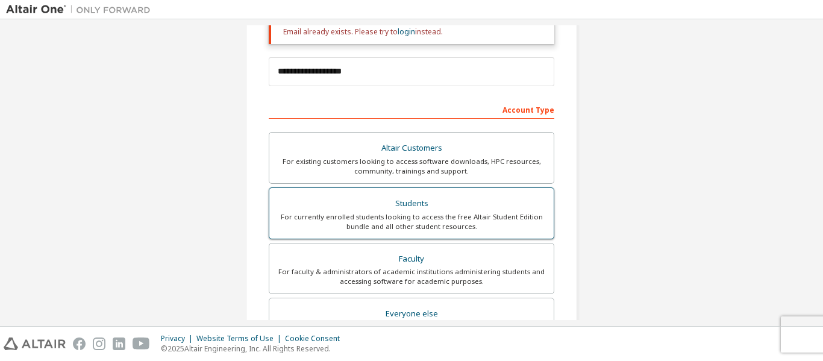
click at [381, 189] on label "Students For currently enrolled students looking to access the free Altair Stud…" at bounding box center [412, 213] width 286 height 52
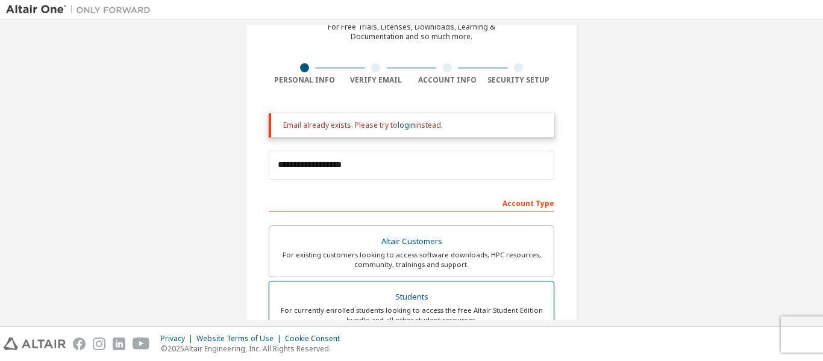
scroll to position [61, 0]
click at [405, 128] on link "login" at bounding box center [406, 126] width 17 height 10
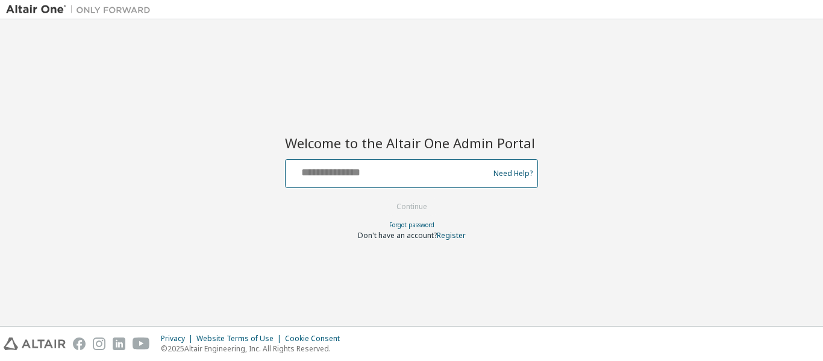
click at [370, 171] on input "text" at bounding box center [388, 170] width 197 height 17
type input "**********"
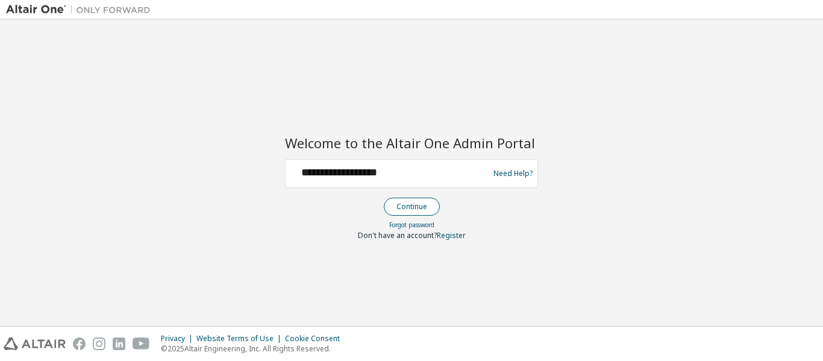
click at [408, 208] on button "Continue" at bounding box center [412, 207] width 56 height 18
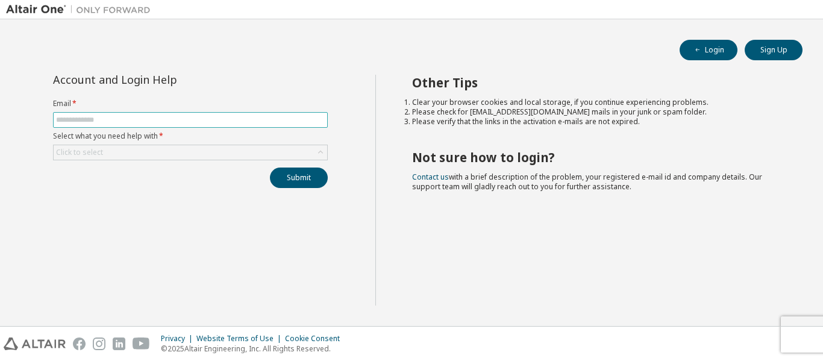
click at [216, 117] on input "text" at bounding box center [190, 120] width 269 height 10
type input "**********"
click at [175, 148] on div "Click to select" at bounding box center [191, 152] width 274 height 14
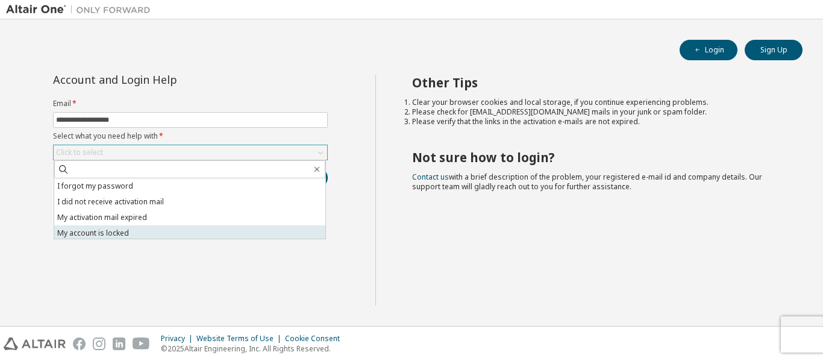
click at [169, 231] on li "My account is locked" at bounding box center [189, 233] width 271 height 16
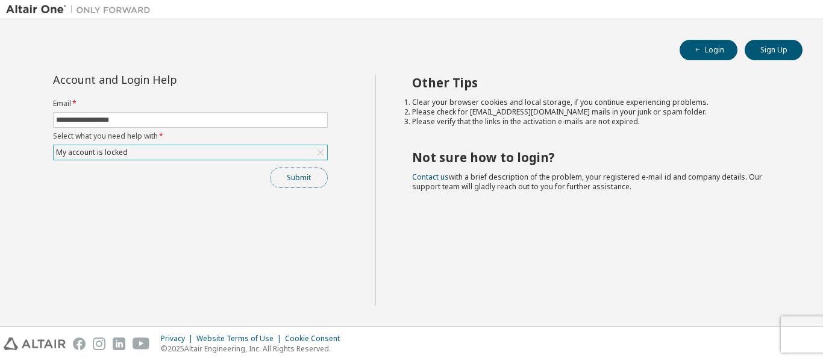
click at [298, 175] on button "Submit" at bounding box center [299, 178] width 58 height 20
